Goal: Ask a question

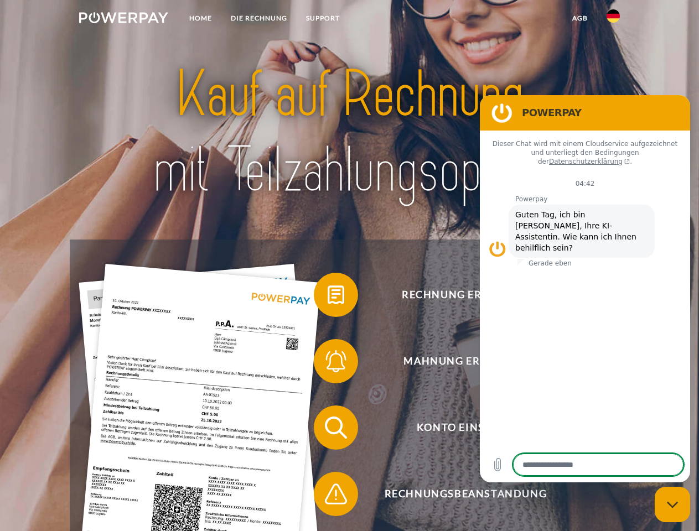
click at [123, 19] on img at bounding box center [123, 17] width 89 height 11
click at [613, 19] on img at bounding box center [612, 15] width 13 height 13
click at [579, 18] on link "agb" at bounding box center [580, 18] width 34 height 20
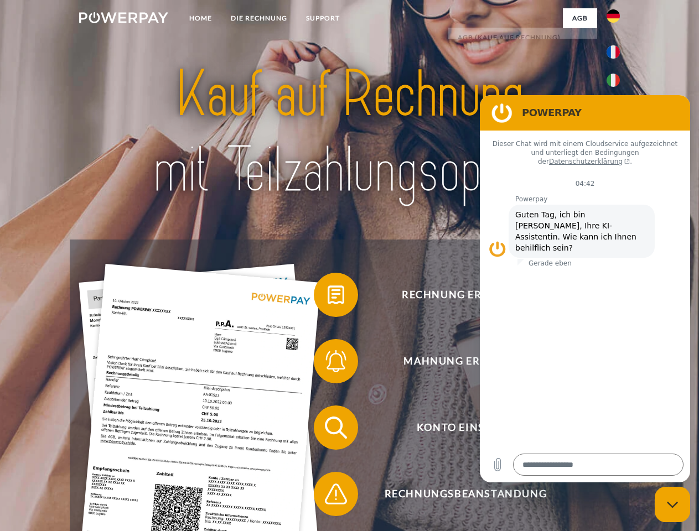
click at [328, 297] on span at bounding box center [319, 294] width 55 height 55
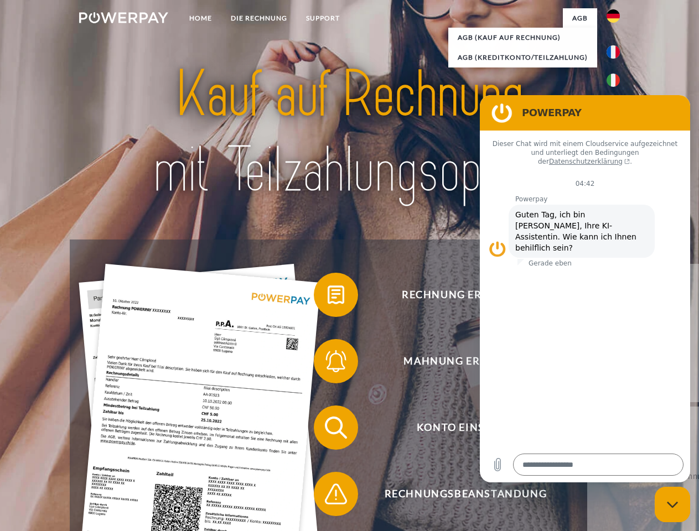
click at [587, 364] on link "zurück" at bounding box center [656, 333] width 138 height 138
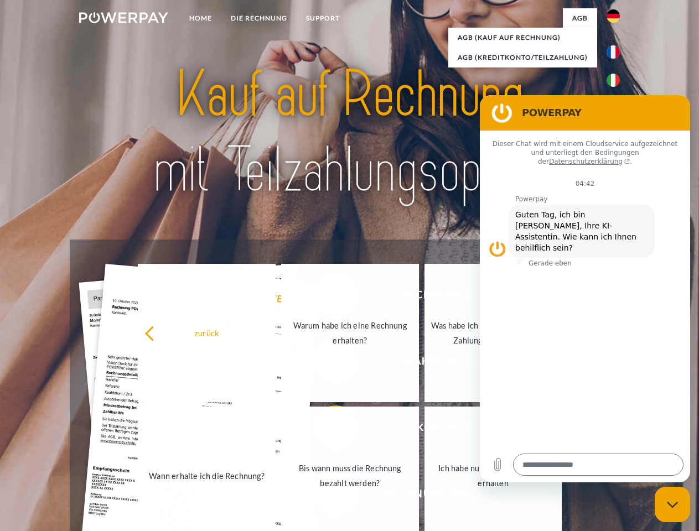
click at [276, 430] on link "Wann erhalte ich die Rechnung?" at bounding box center [207, 476] width 138 height 138
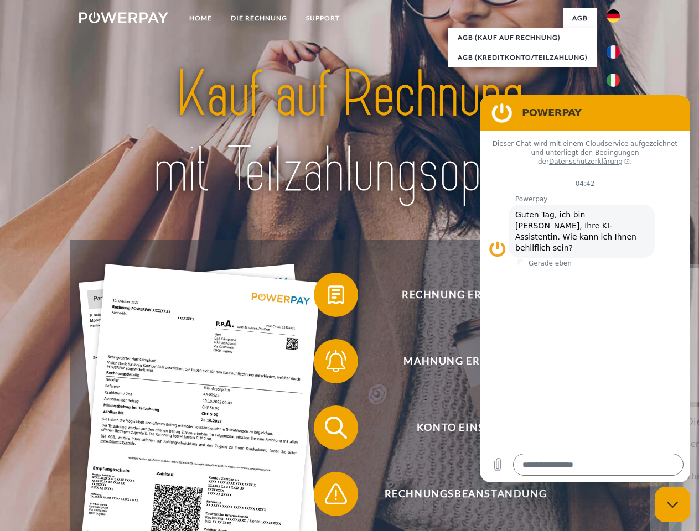
click at [328, 496] on span at bounding box center [319, 493] width 55 height 55
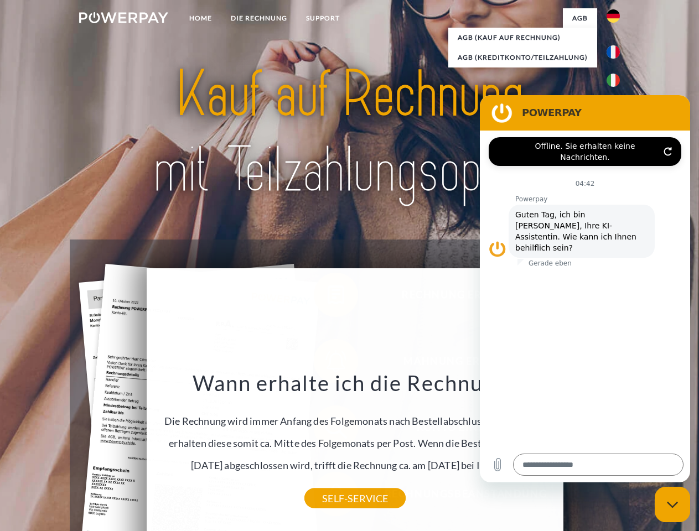
click at [672, 505] on icon "Messaging-Fenster schließen" at bounding box center [673, 504] width 12 height 7
type textarea "*"
